Goal: Entertainment & Leisure: Consume media (video, audio)

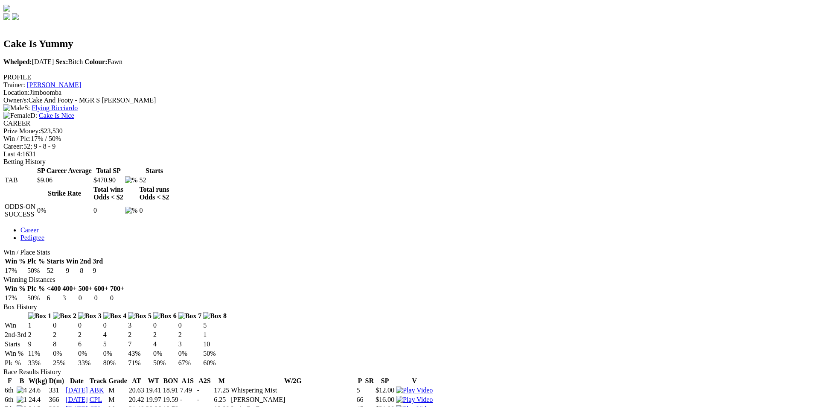
scroll to position [256, 0]
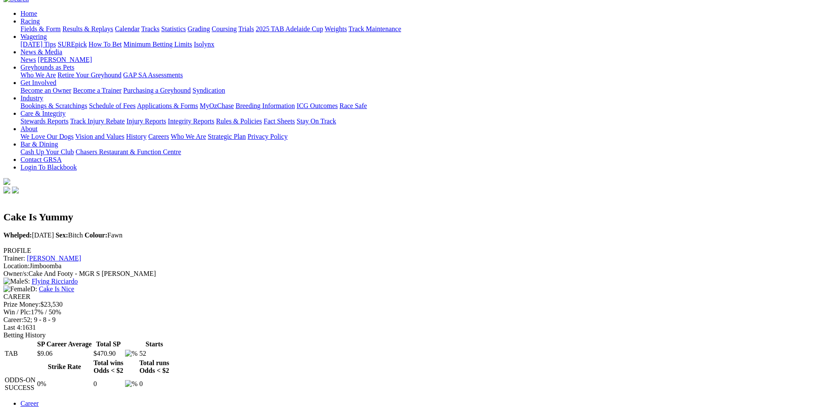
scroll to position [85, 0]
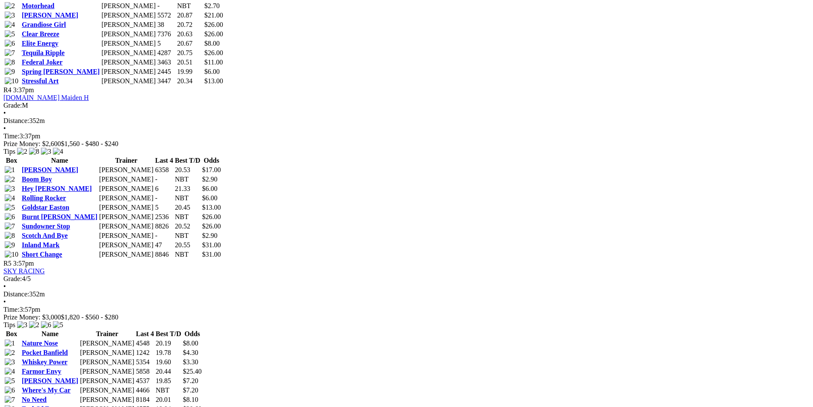
scroll to position [896, 0]
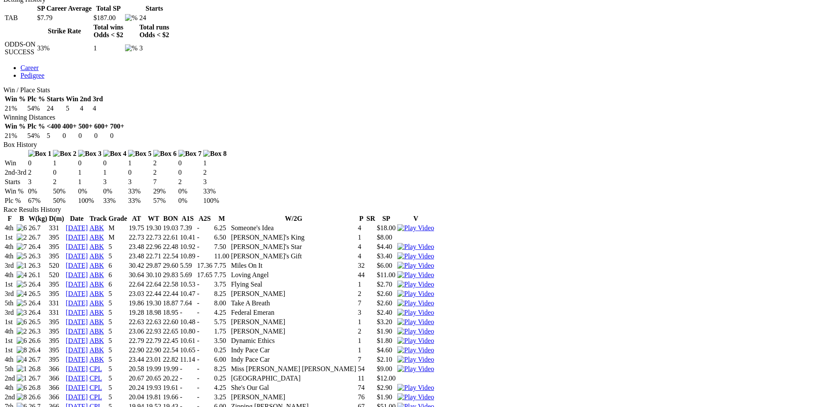
scroll to position [469, 0]
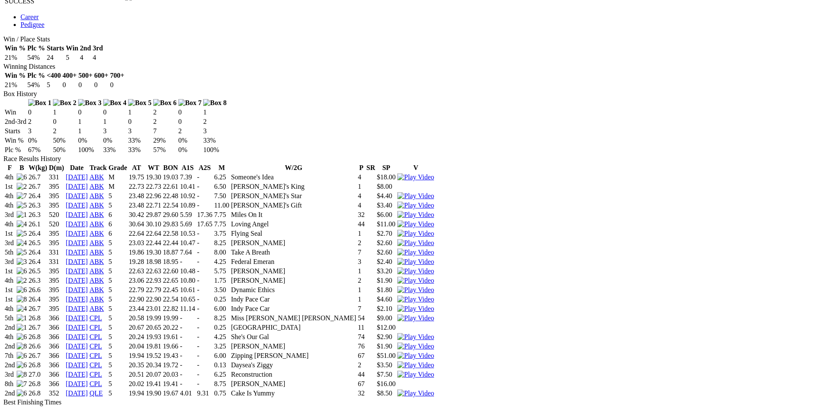
click at [434, 389] on img at bounding box center [415, 393] width 37 height 8
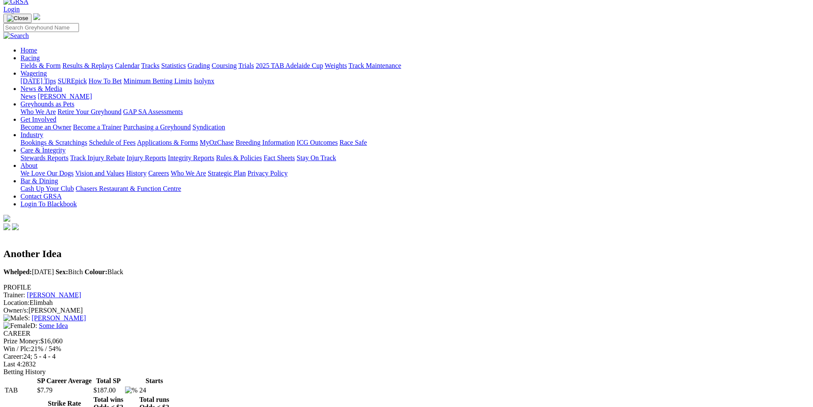
scroll to position [0, 0]
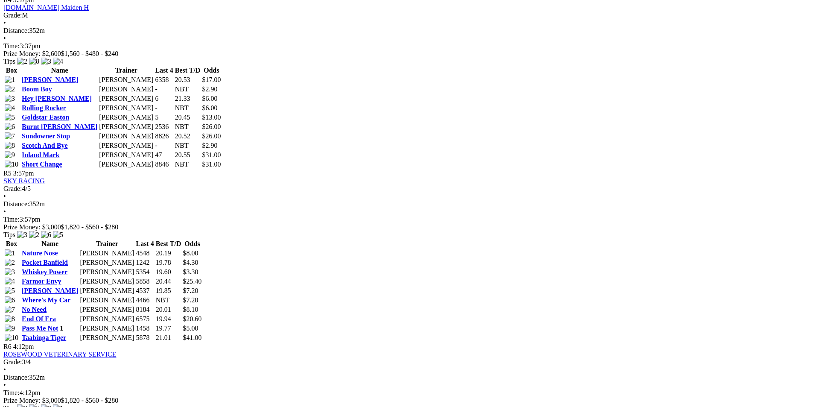
scroll to position [981, 0]
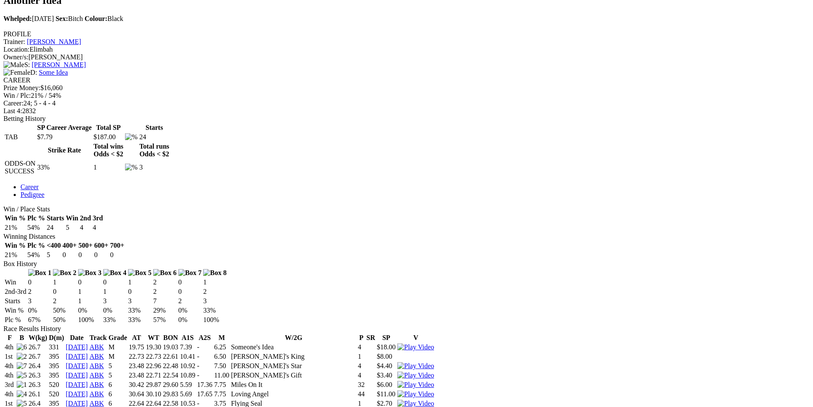
scroll to position [299, 0]
drag, startPoint x: 504, startPoint y: 26, endPoint x: 562, endPoint y: 88, distance: 85.1
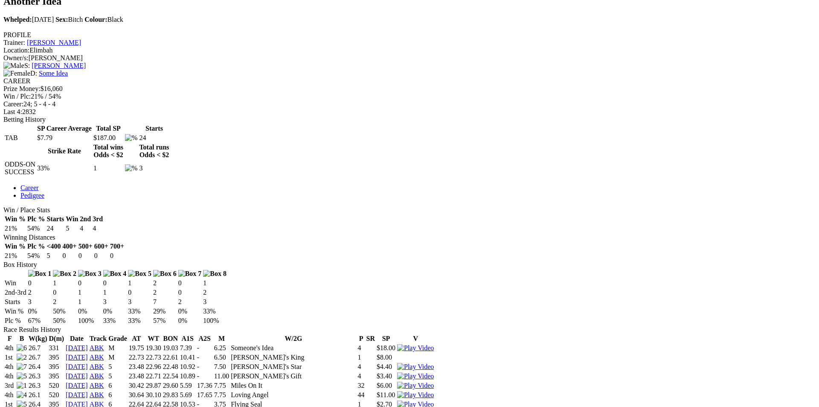
drag, startPoint x: 505, startPoint y: 21, endPoint x: 536, endPoint y: 27, distance: 32.1
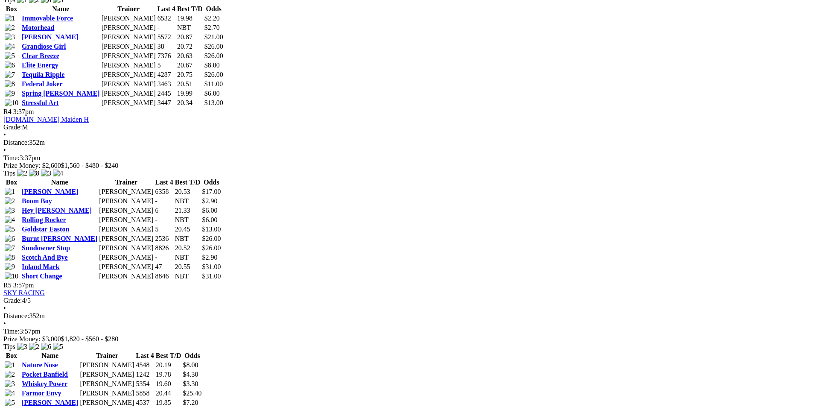
scroll to position [874, 0]
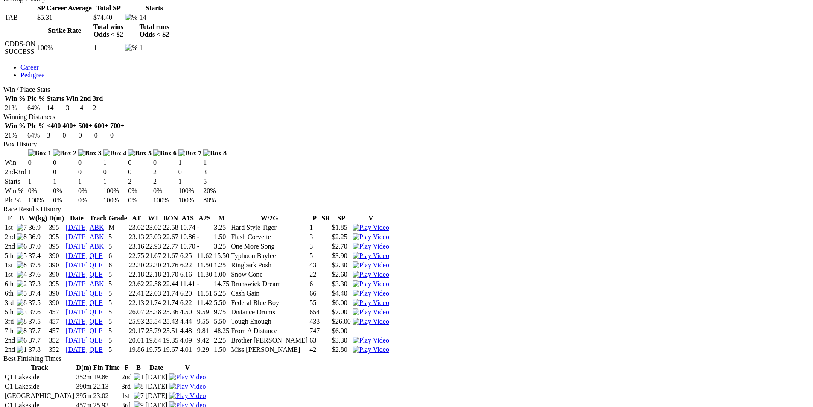
scroll to position [341, 0]
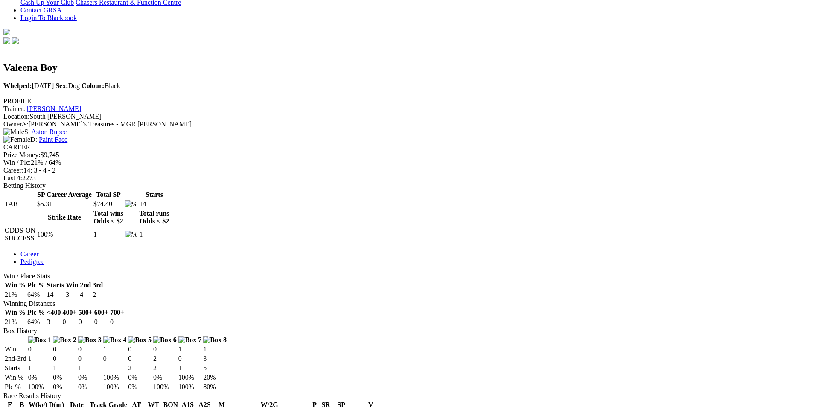
scroll to position [128, 0]
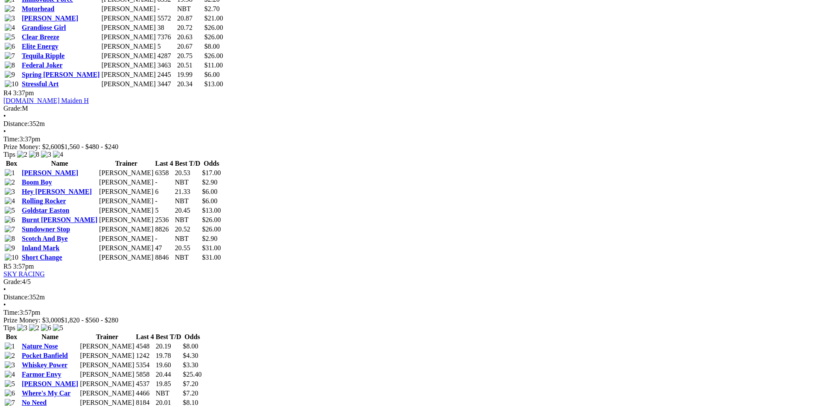
scroll to position [896, 0]
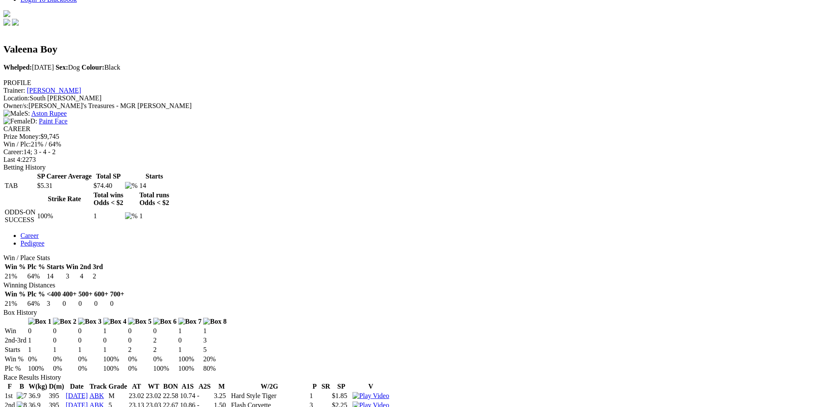
scroll to position [256, 0]
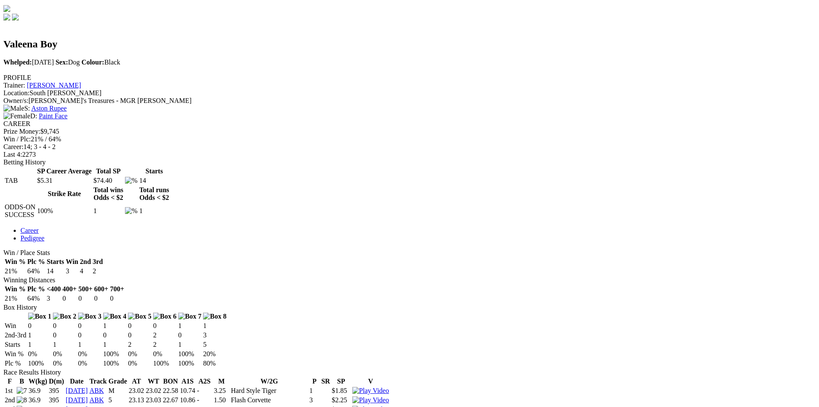
drag, startPoint x: 504, startPoint y: 25, endPoint x: 498, endPoint y: 35, distance: 12.2
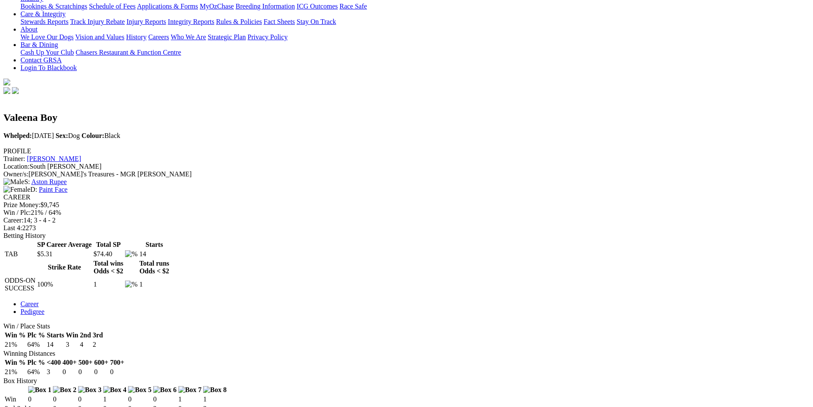
scroll to position [43, 0]
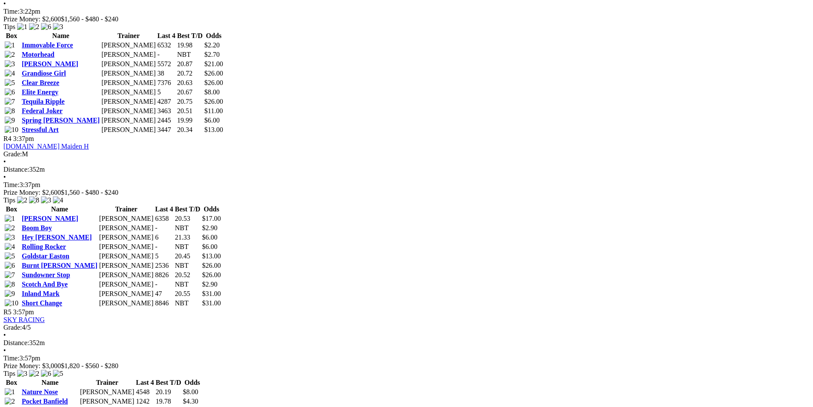
scroll to position [853, 0]
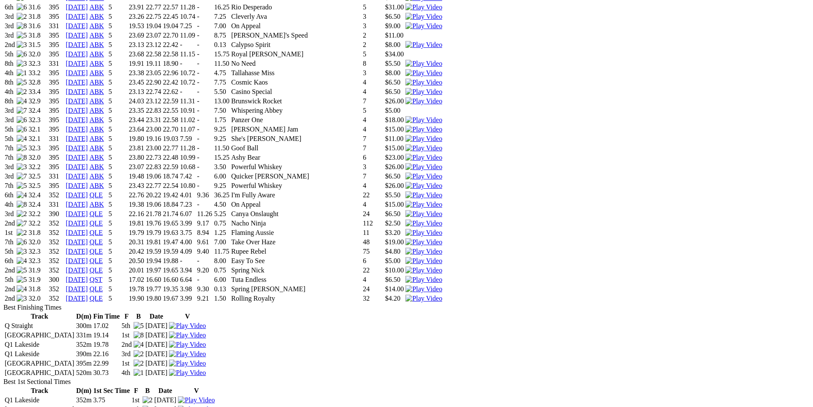
scroll to position [853, 0]
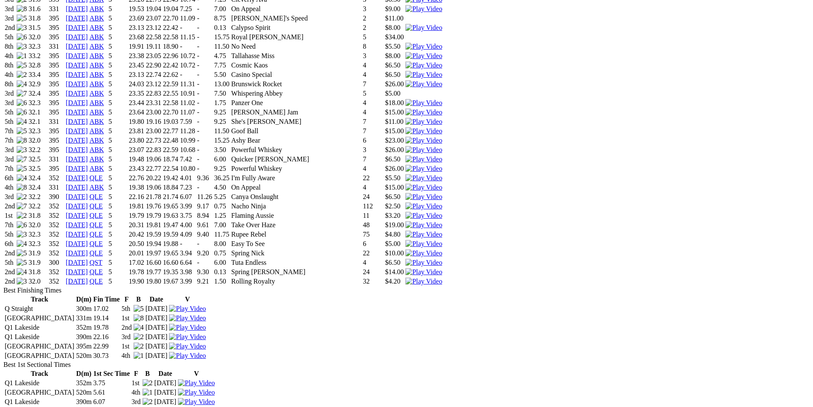
click at [442, 277] on img at bounding box center [423, 281] width 37 height 8
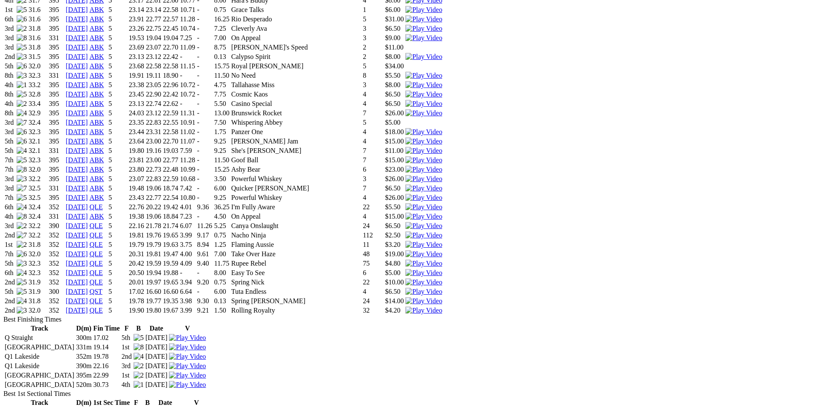
scroll to position [811, 0]
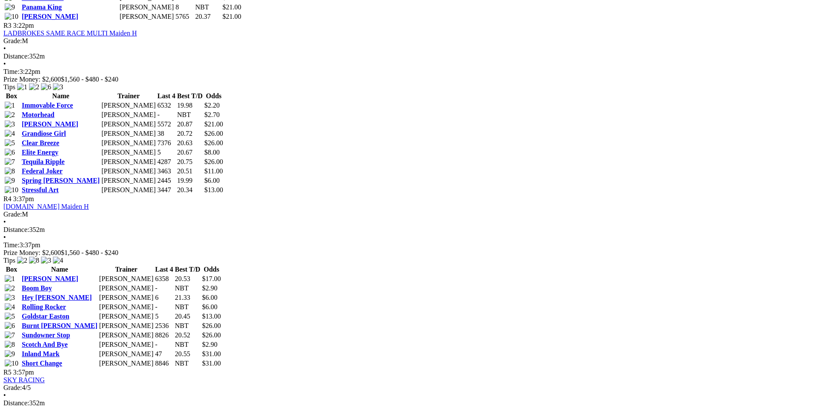
scroll to position [896, 0]
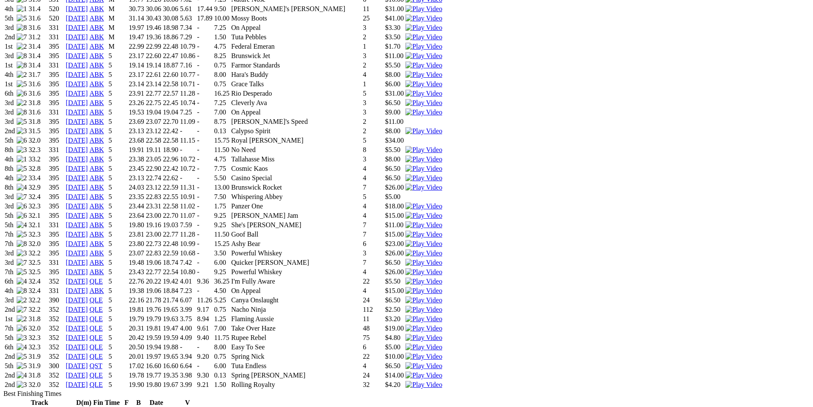
scroll to position [853, 0]
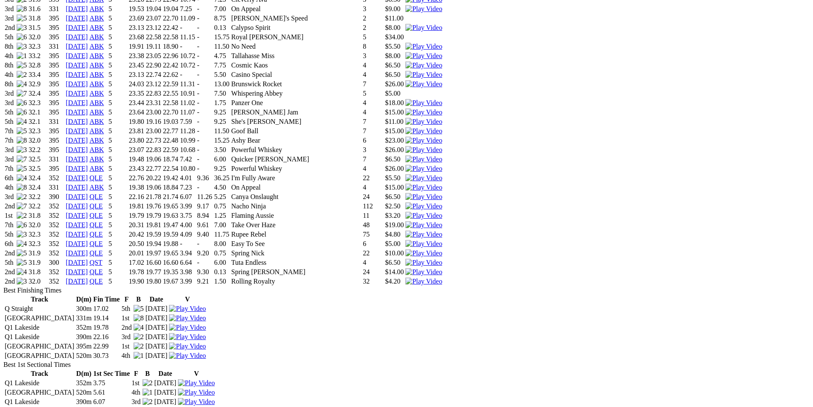
click at [442, 268] on img at bounding box center [423, 272] width 37 height 8
click at [442, 249] on img at bounding box center [423, 253] width 37 height 8
click at [442, 240] on img at bounding box center [423, 244] width 37 height 8
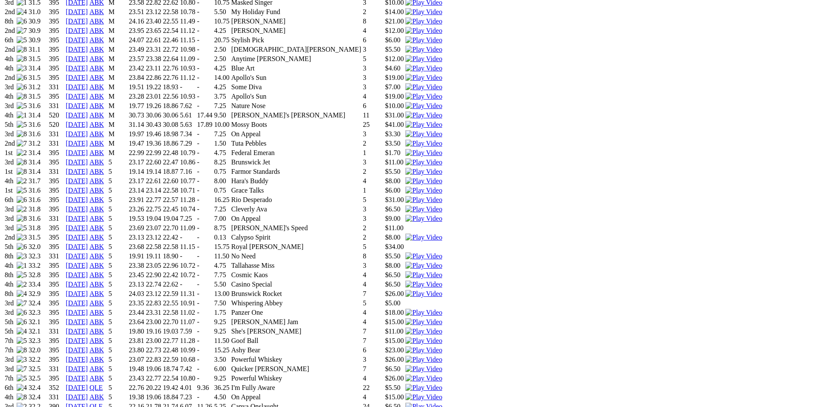
scroll to position [811, 0]
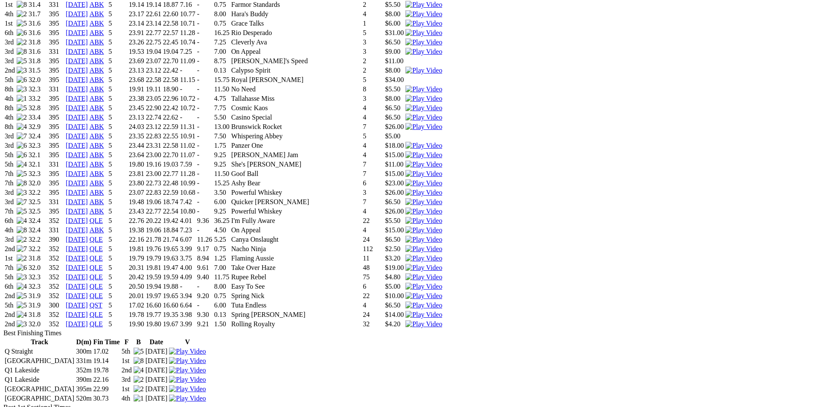
click at [442, 273] on img at bounding box center [423, 277] width 37 height 8
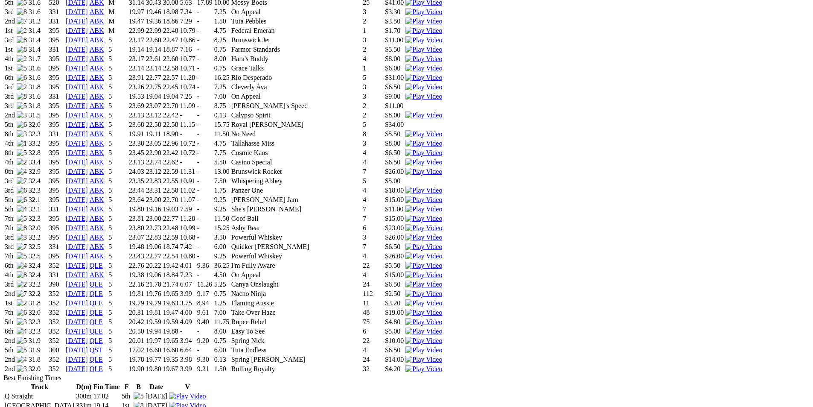
scroll to position [725, 0]
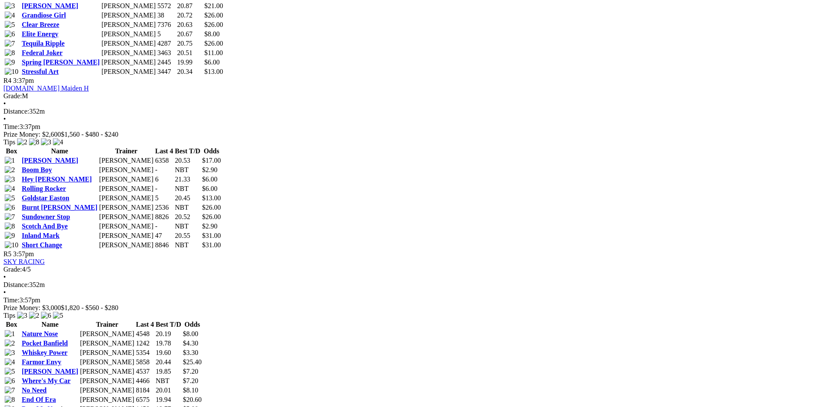
scroll to position [896, 0]
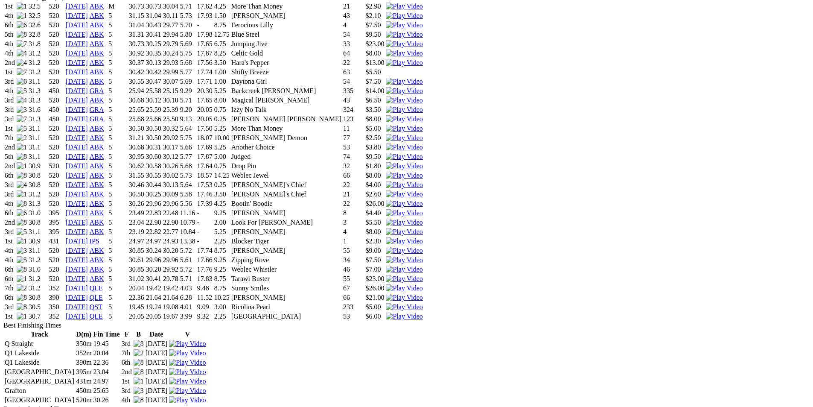
scroll to position [555, 0]
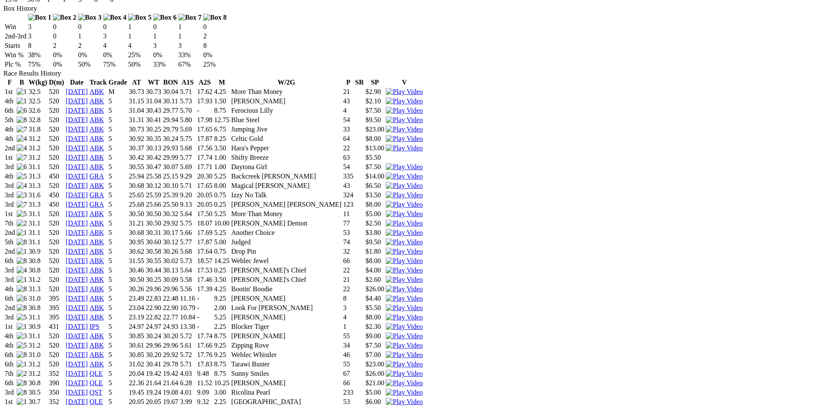
click at [422, 398] on img at bounding box center [404, 402] width 37 height 8
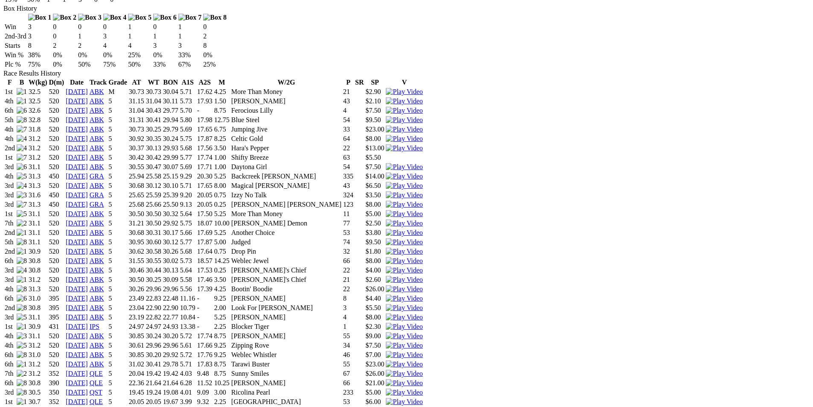
click at [422, 379] on img at bounding box center [404, 383] width 37 height 8
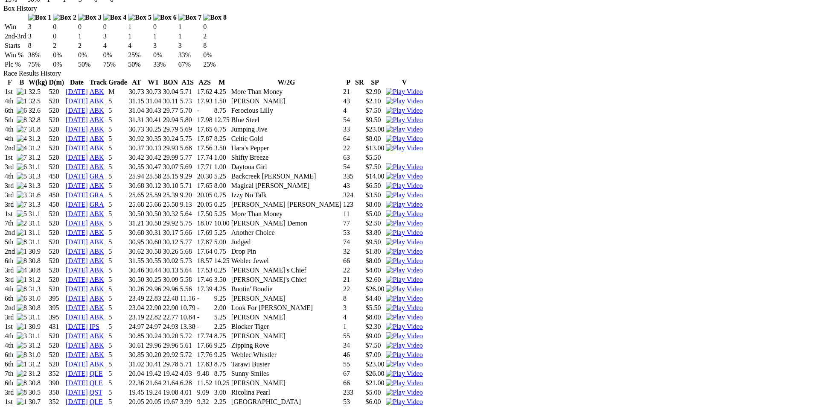
click at [422, 369] on img at bounding box center [404, 373] width 37 height 8
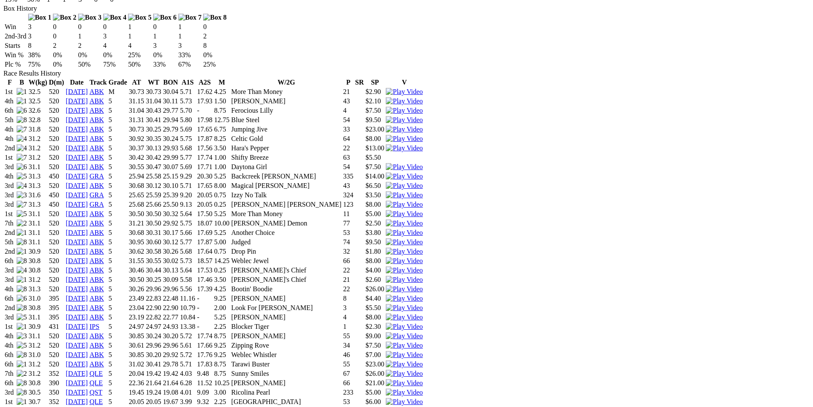
click at [422, 360] on img at bounding box center [404, 364] width 37 height 8
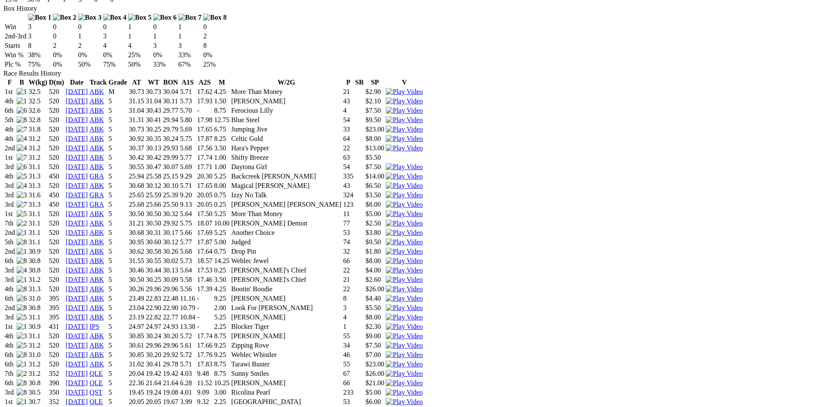
click at [422, 369] on img at bounding box center [404, 373] width 37 height 8
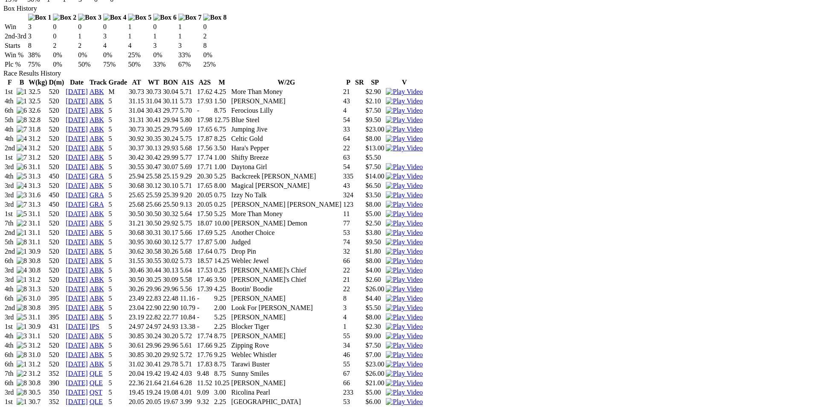
click at [422, 341] on img at bounding box center [404, 345] width 37 height 8
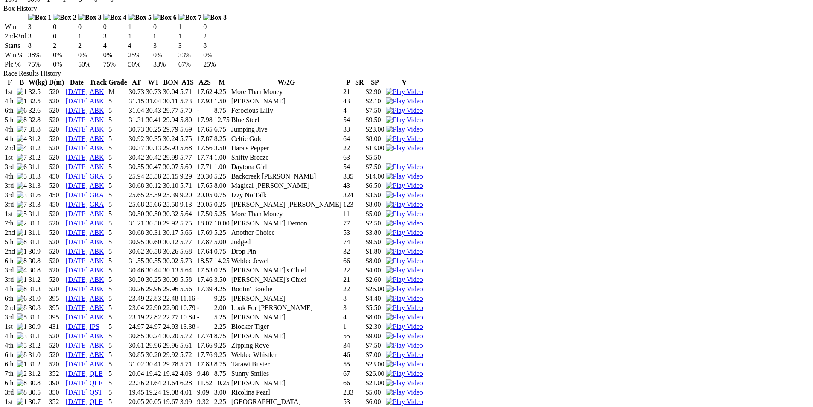
click at [422, 323] on img at bounding box center [404, 327] width 37 height 8
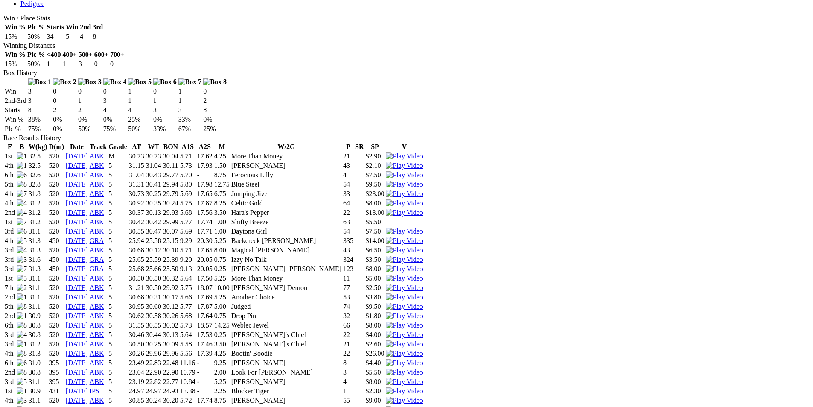
scroll to position [469, 0]
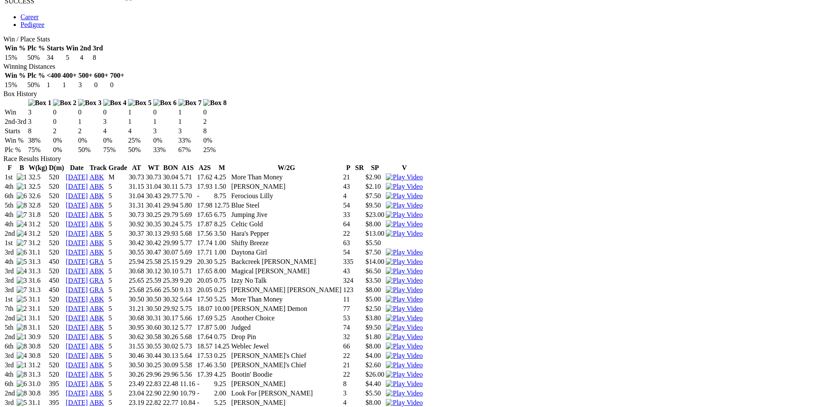
click at [422, 361] on img at bounding box center [404, 365] width 37 height 8
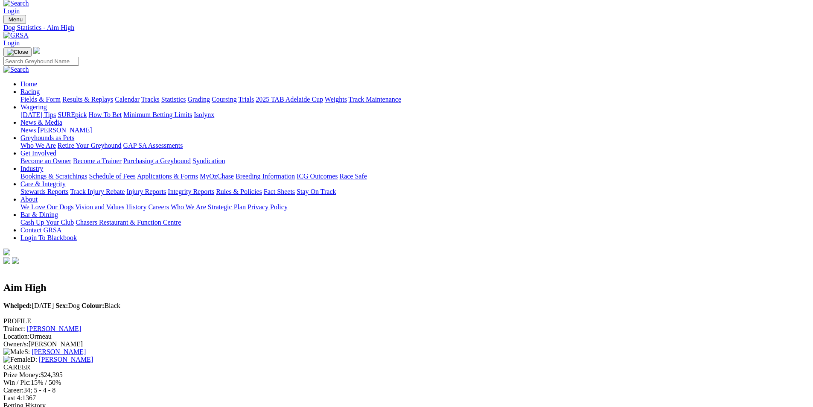
scroll to position [0, 0]
